Goal: Task Accomplishment & Management: Use online tool/utility

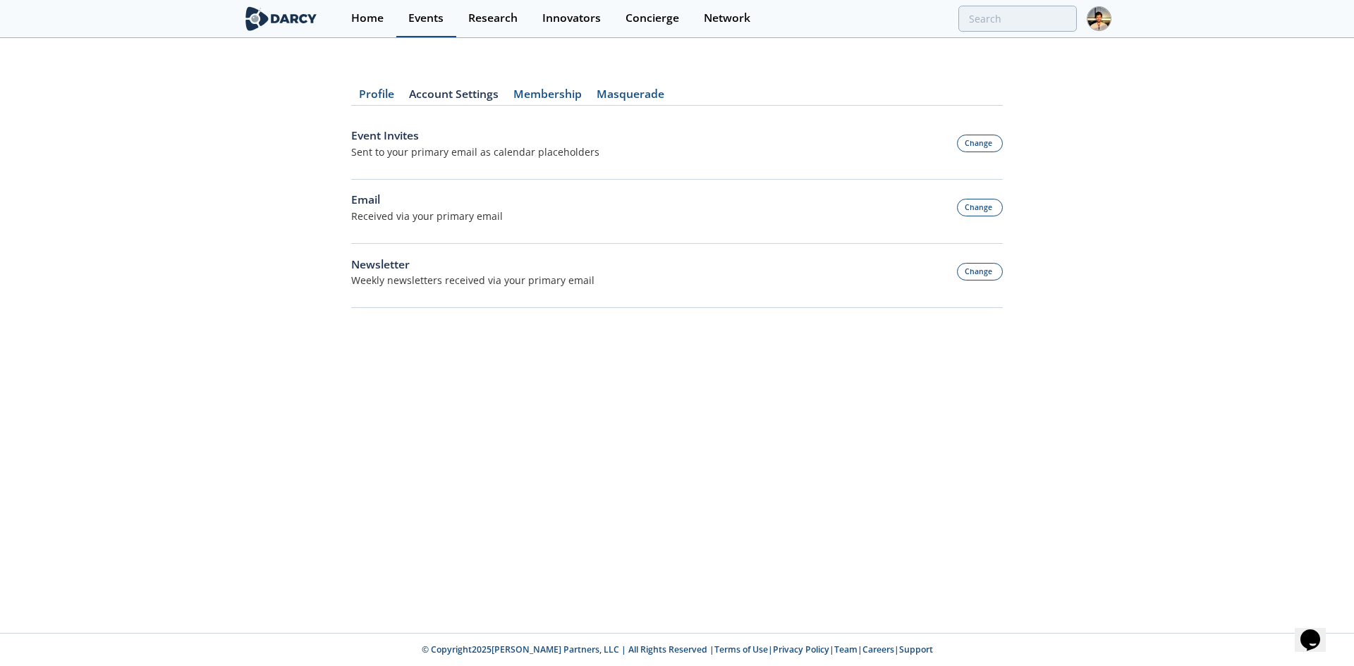
click at [396, 27] on link "Events" at bounding box center [426, 18] width 60 height 37
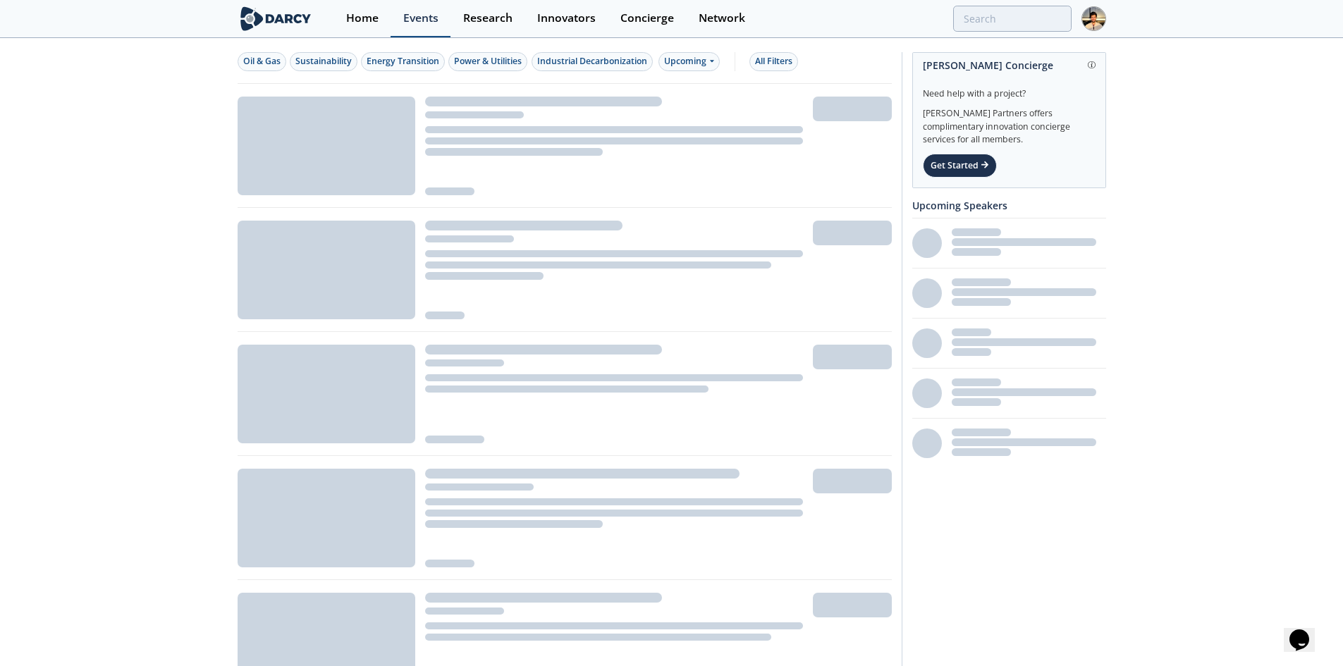
click at [393, 26] on link "Events" at bounding box center [421, 18] width 60 height 37
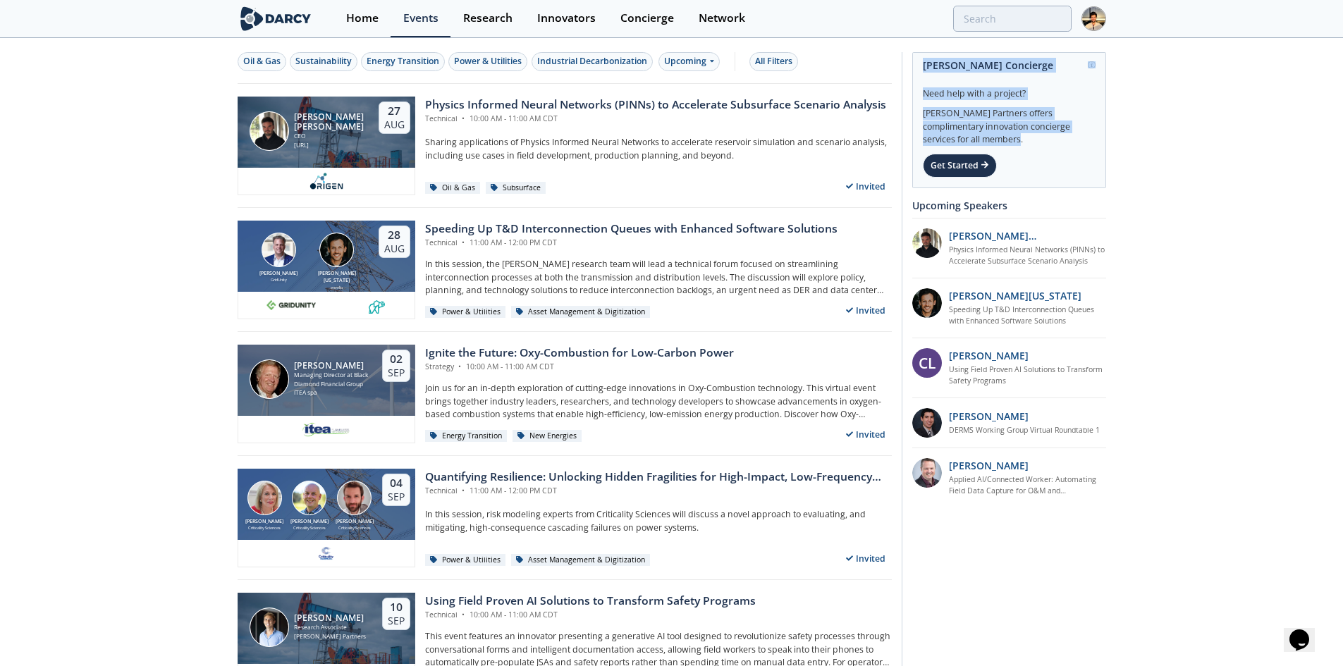
drag, startPoint x: 900, startPoint y: 55, endPoint x: 969, endPoint y: 138, distance: 107.7
copy div "Darcy Concierge Need help with a project? Darcy Partners offers complimentary i…"
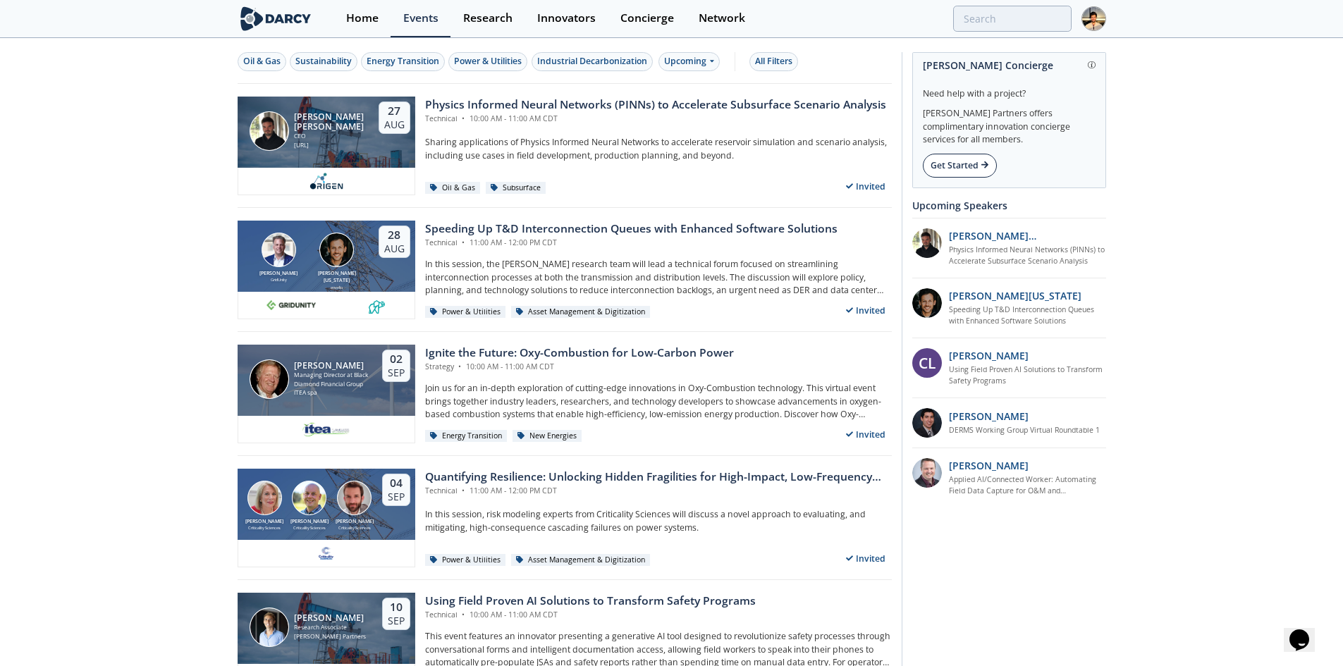
click at [984, 156] on div "Get Started" at bounding box center [960, 166] width 74 height 24
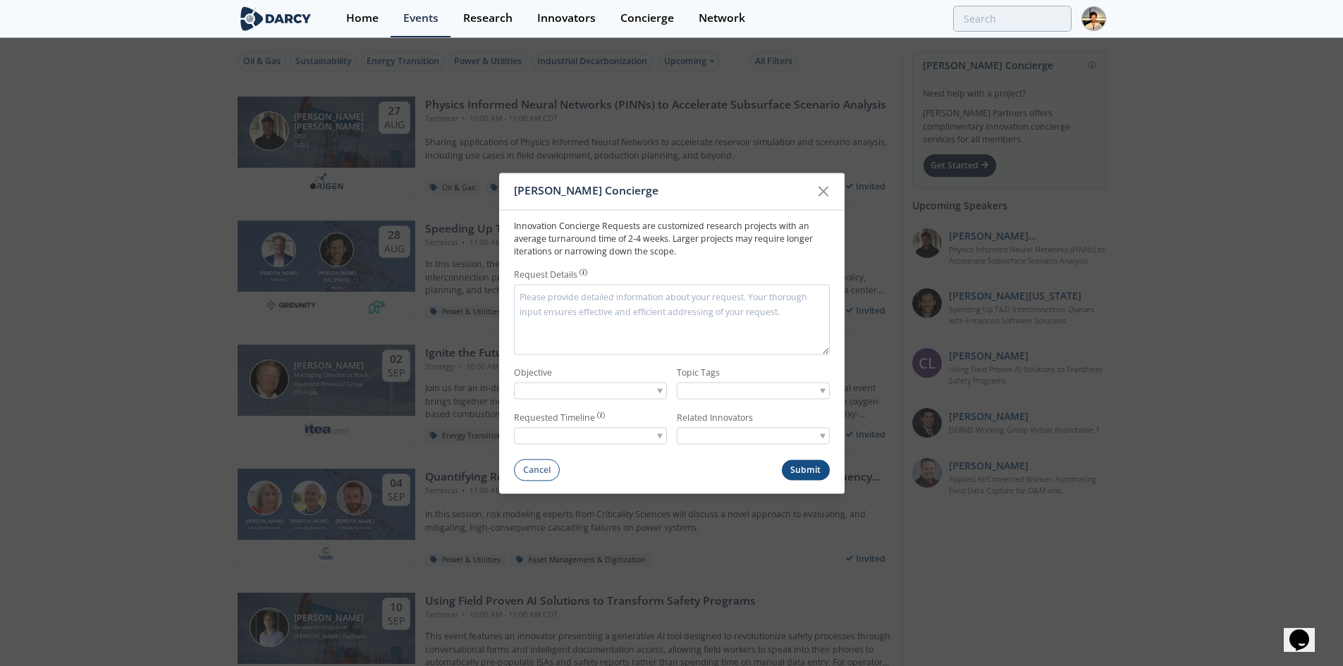
click at [556, 233] on p "Innovation Concierge Requests are customized research projects with an average …" at bounding box center [672, 239] width 316 height 39
click at [823, 185] on icon at bounding box center [823, 191] width 17 height 17
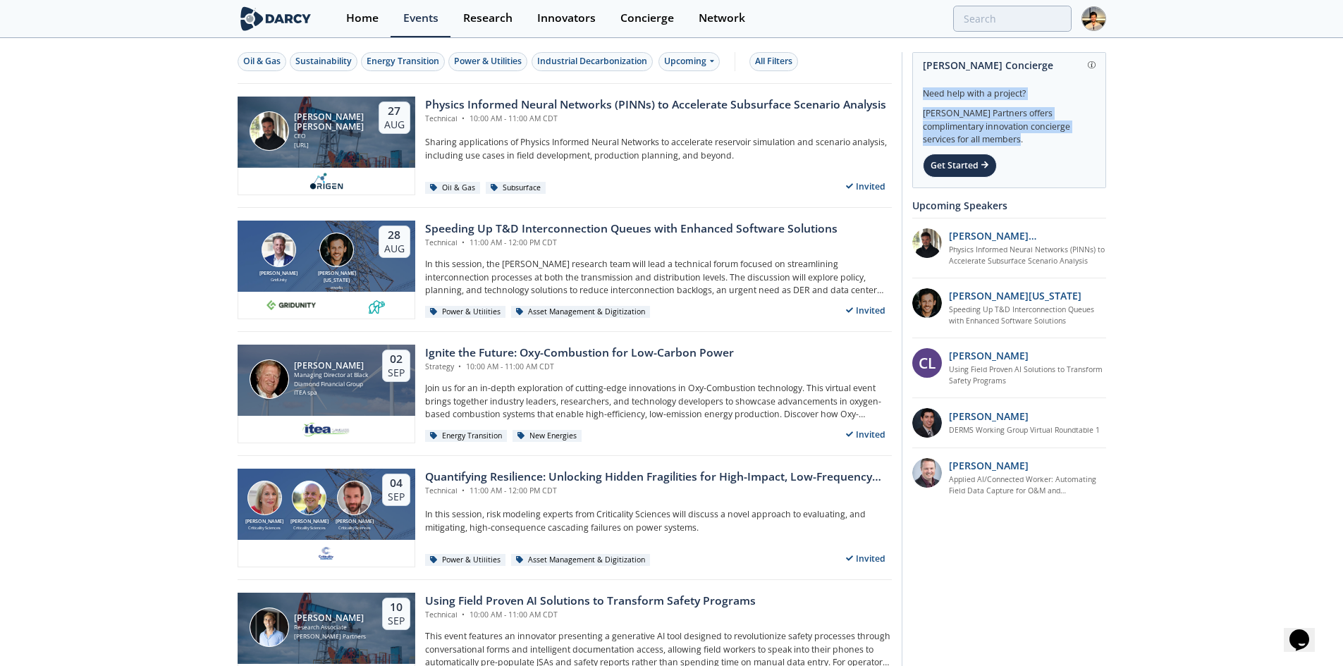
drag, startPoint x: 912, startPoint y: 90, endPoint x: 964, endPoint y: 140, distance: 72.8
click at [948, 161] on div "Get Started" at bounding box center [960, 166] width 74 height 24
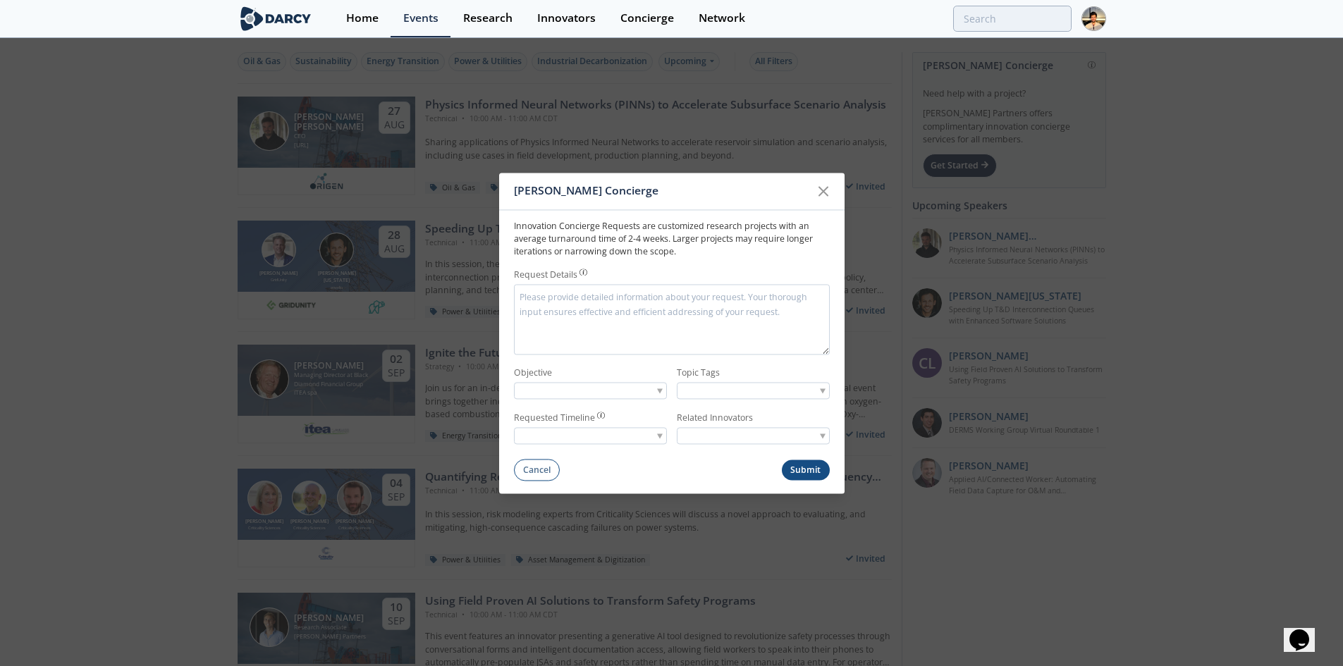
click at [696, 232] on p "Innovation Concierge Requests are customized research projects with an average …" at bounding box center [672, 239] width 316 height 39
drag, startPoint x: 509, startPoint y: 228, endPoint x: 677, endPoint y: 250, distance: 169.3
click at [677, 250] on form "Innovation Concierge Requests are customized research projects with an average …" at bounding box center [672, 345] width 346 height 271
copy p "Innovation Concierge Requests are customized research projects with an average …"
